Goal: Information Seeking & Learning: Learn about a topic

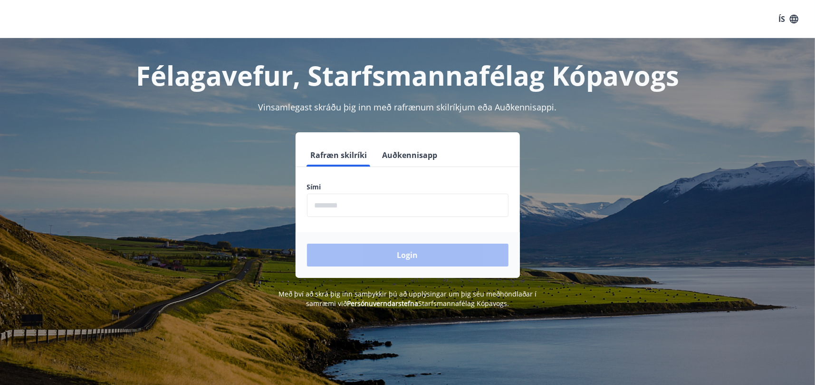
click at [353, 204] on input "phone" at bounding box center [408, 204] width 202 height 23
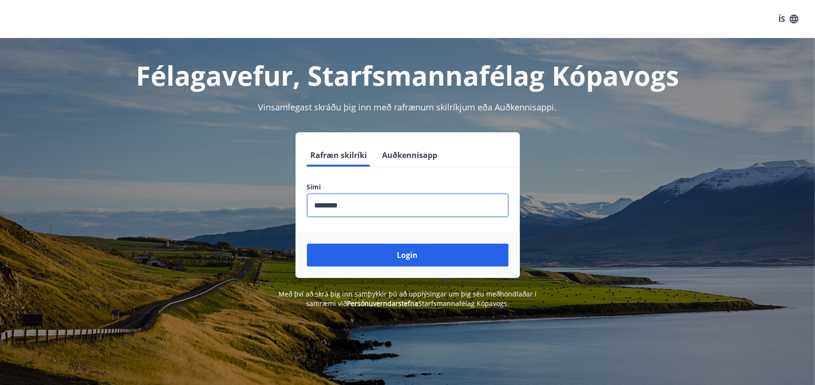
type input "********"
click at [307, 243] on button "Login" at bounding box center [408, 254] width 202 height 23
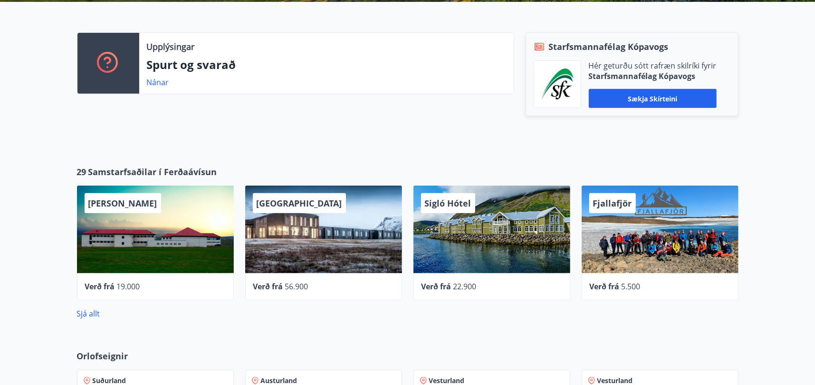
scroll to position [238, 0]
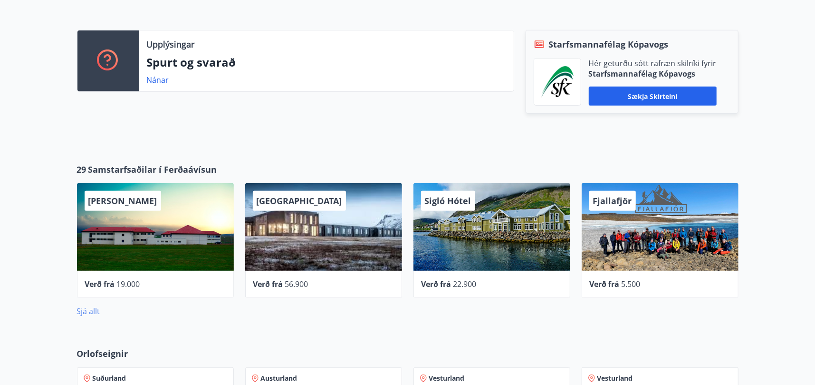
click at [83, 309] on link "Sjá allt" at bounding box center [88, 311] width 23 height 10
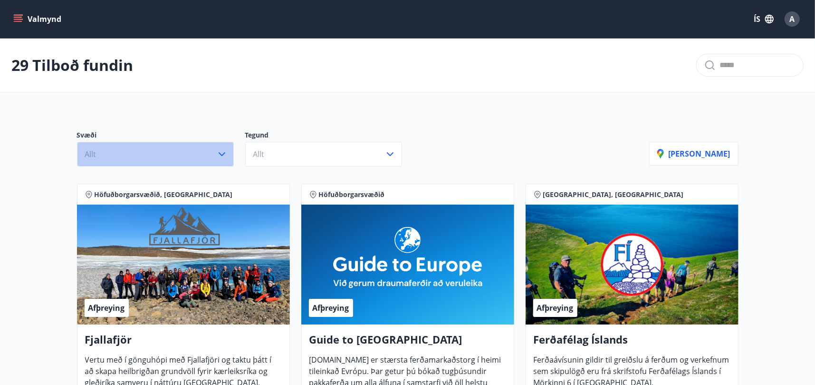
click at [225, 149] on icon "button" at bounding box center [221, 153] width 11 height 11
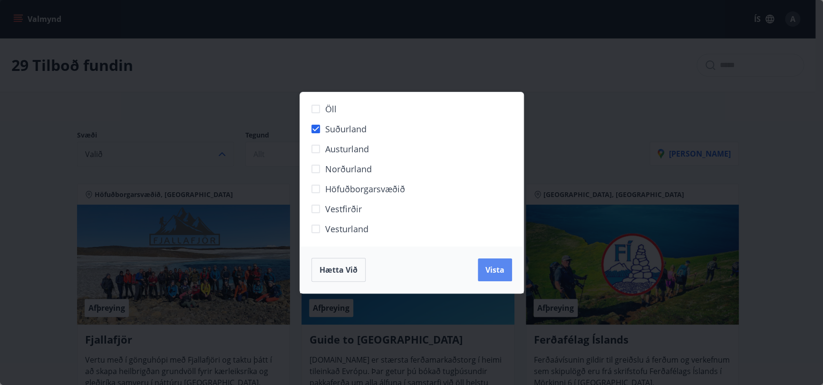
click at [492, 269] on span "Vista" at bounding box center [494, 269] width 19 height 10
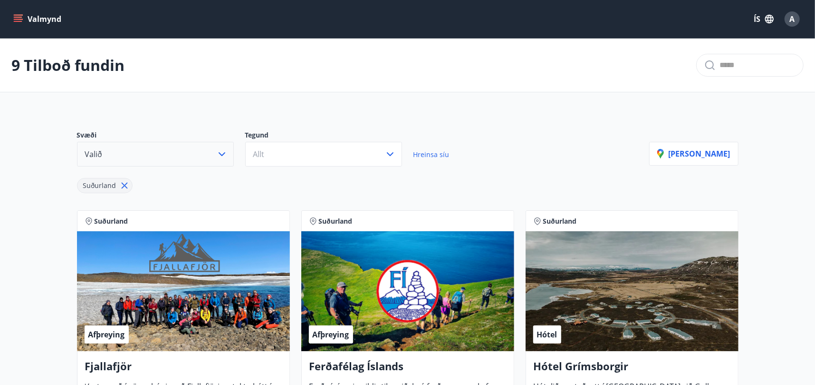
click at [125, 184] on icon at bounding box center [124, 185] width 10 height 10
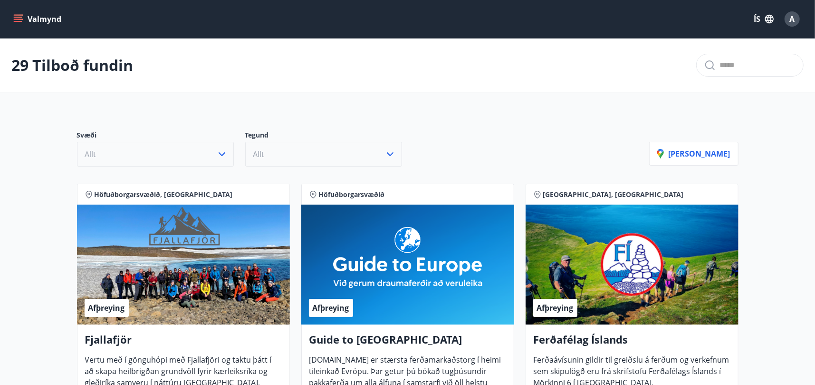
click at [397, 151] on button "Allt" at bounding box center [323, 154] width 157 height 25
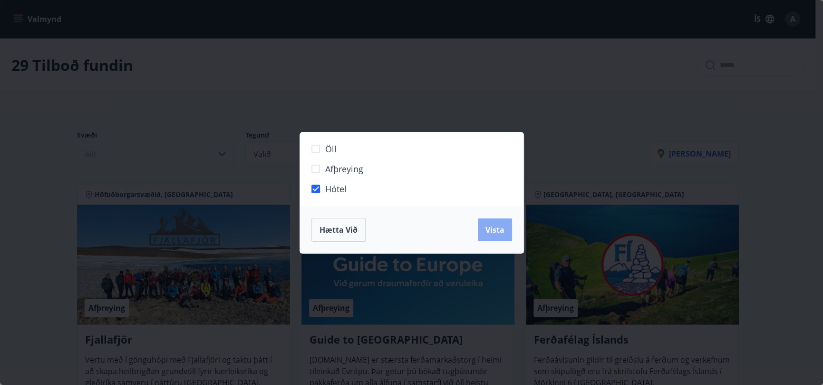
click at [491, 228] on span "Vista" at bounding box center [494, 229] width 19 height 10
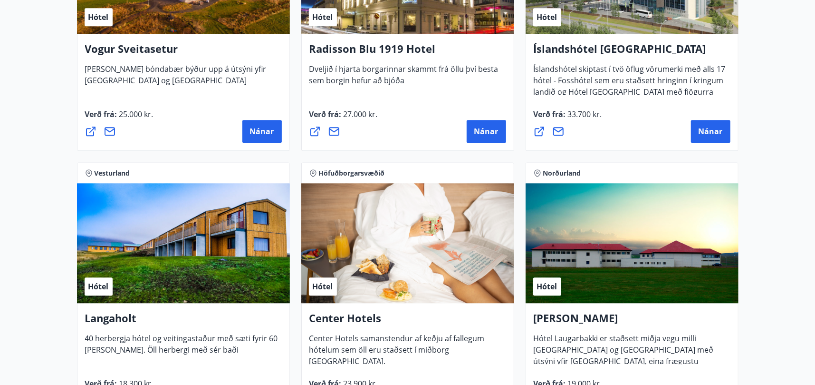
scroll to position [1646, 0]
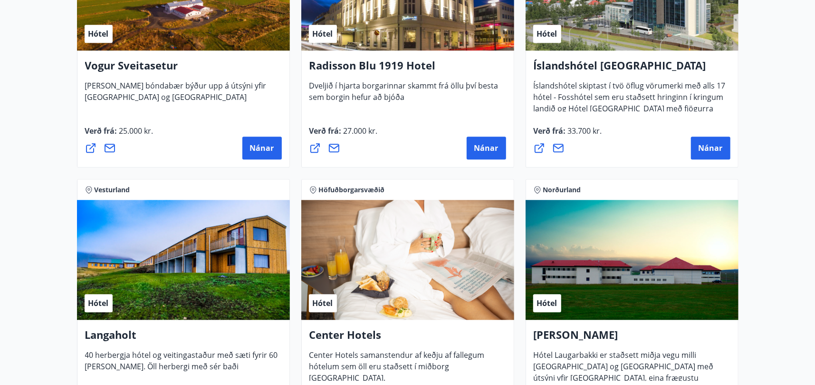
click at [537, 147] on icon at bounding box center [539, 147] width 11 height 11
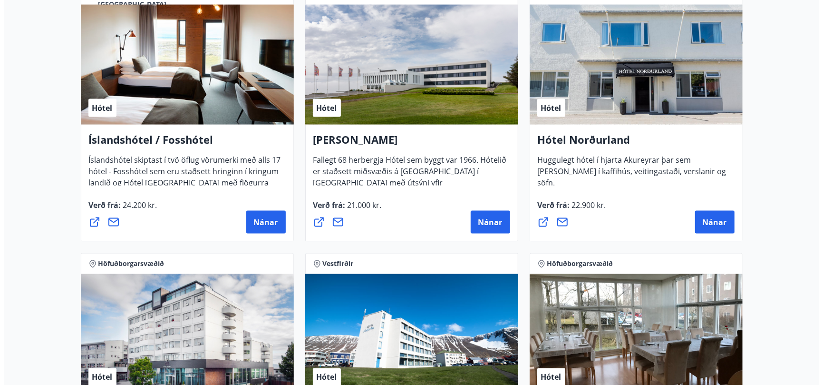
scroll to position [980, 0]
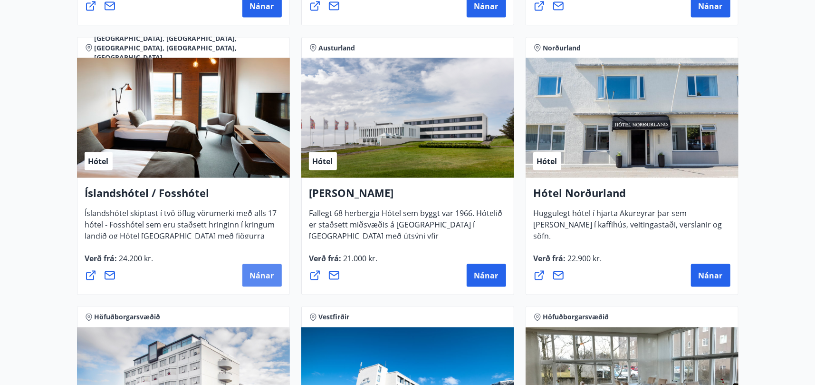
click at [260, 274] on span "Nánar" at bounding box center [262, 275] width 24 height 10
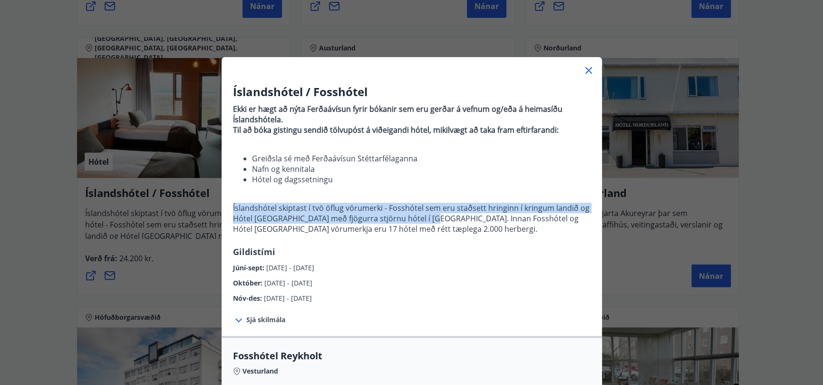
drag, startPoint x: 231, startPoint y: 208, endPoint x: 419, endPoint y: 215, distance: 188.4
click at [419, 215] on p "Íslandshótel skiptast í tvö öflug vörumerki - Fosshótel sem eru staðsett hringi…" at bounding box center [411, 217] width 357 height 31
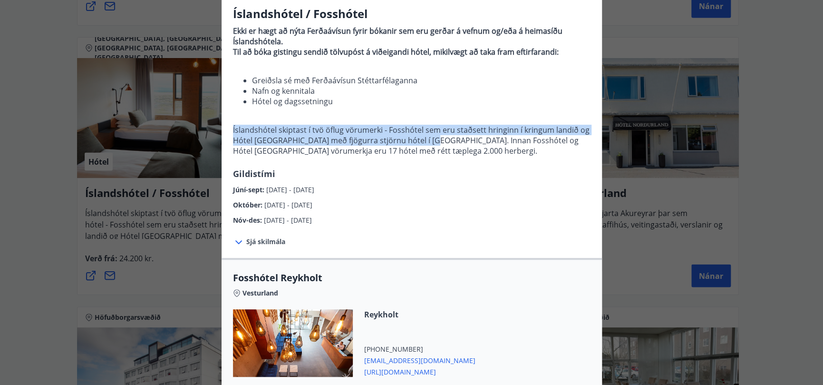
scroll to position [95, 0]
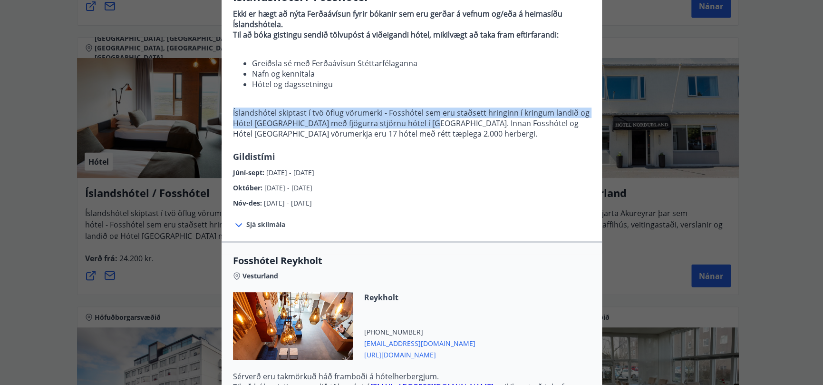
click at [234, 223] on icon at bounding box center [238, 224] width 11 height 11
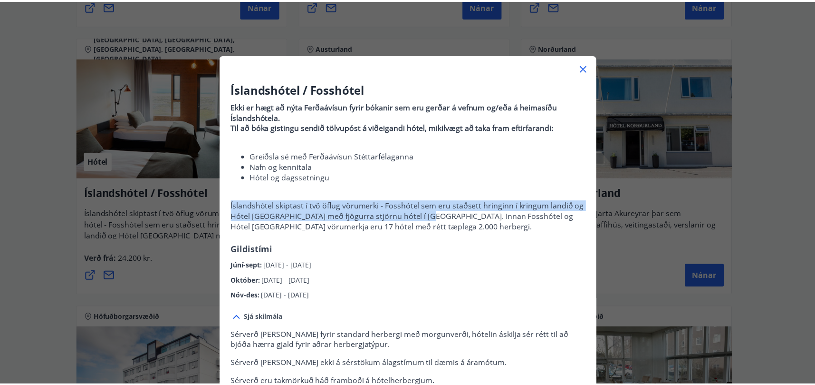
scroll to position [0, 0]
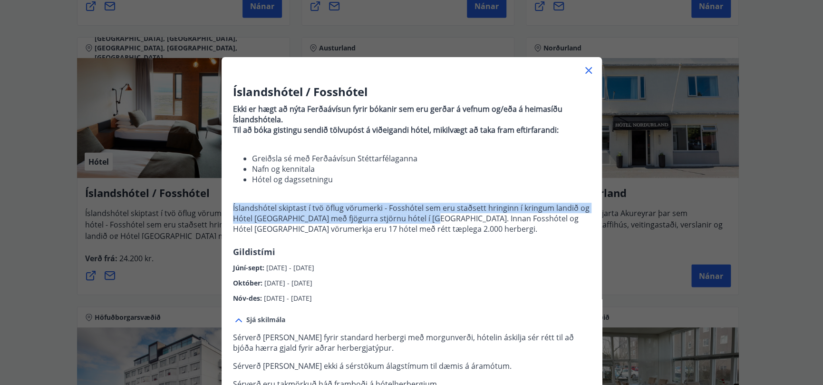
click at [583, 71] on icon at bounding box center [588, 70] width 11 height 11
